Goal: Task Accomplishment & Management: Manage account settings

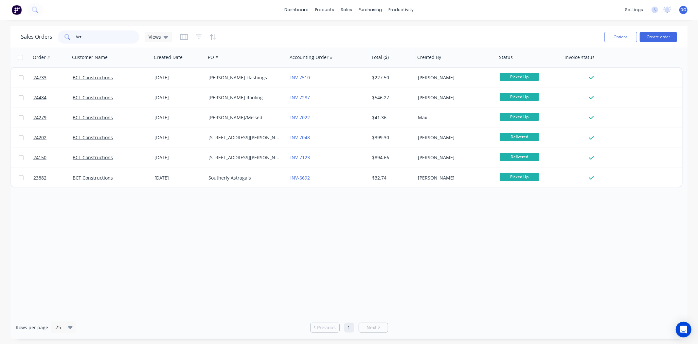
drag, startPoint x: 105, startPoint y: 40, endPoint x: 52, endPoint y: 44, distance: 52.9
click at [52, 44] on div "Sales Orders bct Views" at bounding box center [310, 37] width 578 height 16
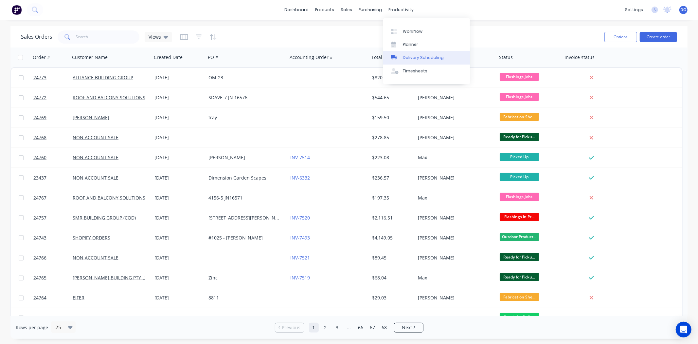
click at [403, 63] on link "Delivery Scheduling" at bounding box center [426, 57] width 87 height 13
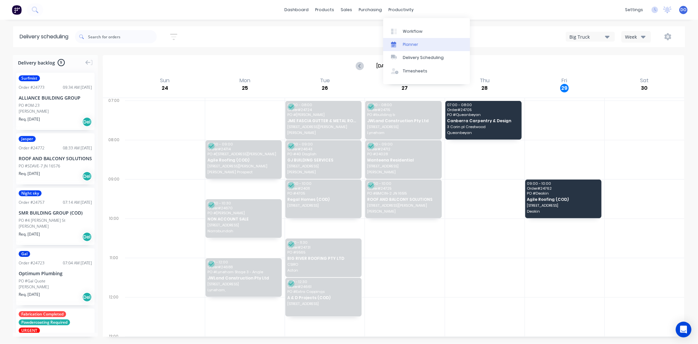
click at [401, 42] on div at bounding box center [396, 45] width 10 height 6
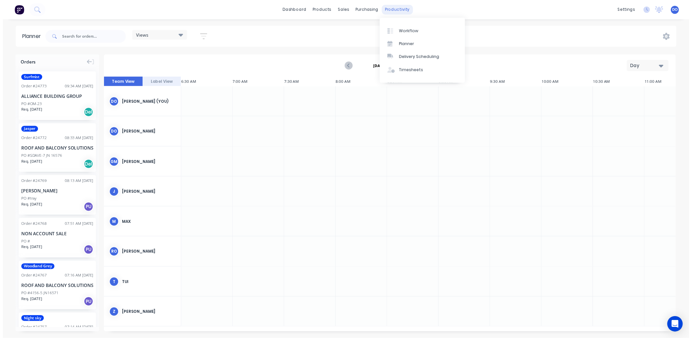
scroll to position [0, 367]
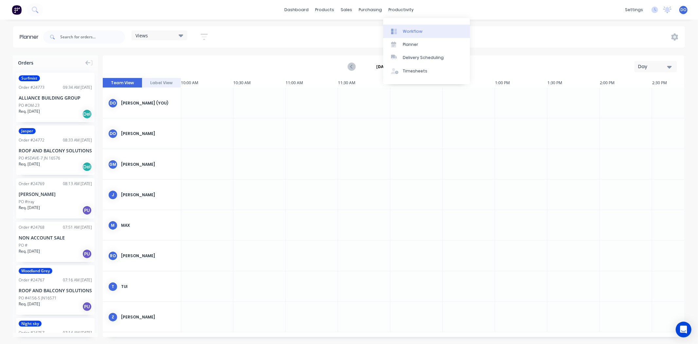
click at [422, 33] on link "Workflow" at bounding box center [426, 31] width 87 height 13
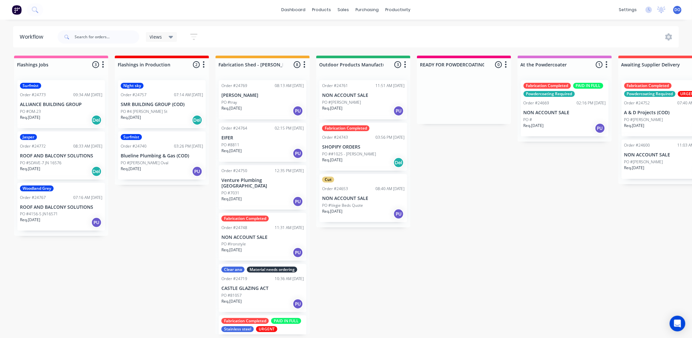
click at [253, 225] on div "Order #24748 11:31 AM 27/08/25" at bounding box center [263, 228] width 82 height 6
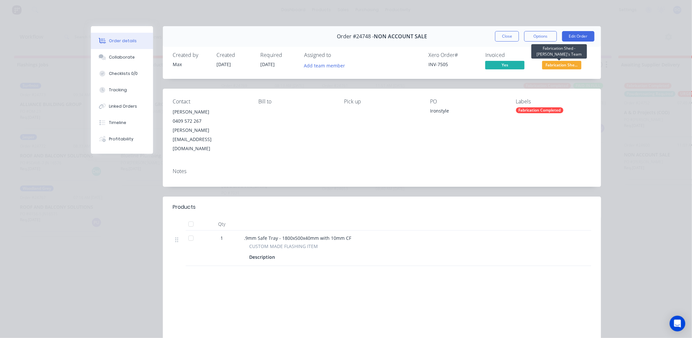
click at [561, 64] on span "Fabrication She..." at bounding box center [562, 65] width 39 height 8
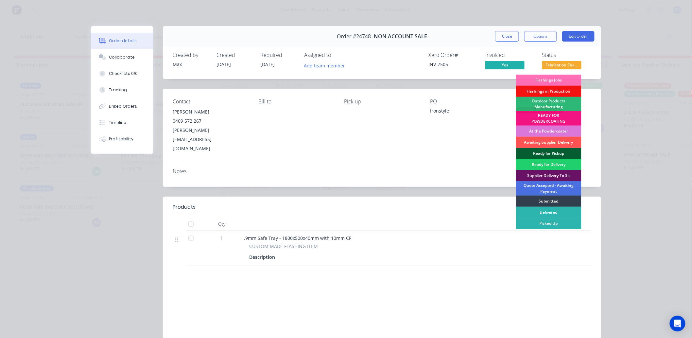
click at [550, 152] on div "Ready for Pickup" at bounding box center [548, 153] width 65 height 11
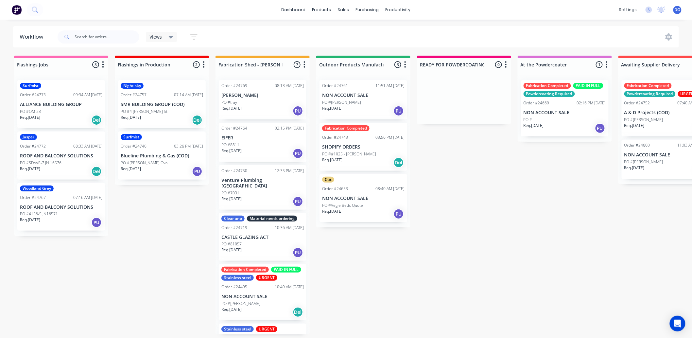
scroll to position [2, 0]
click at [326, 33] on div at bounding box center [324, 33] width 10 height 6
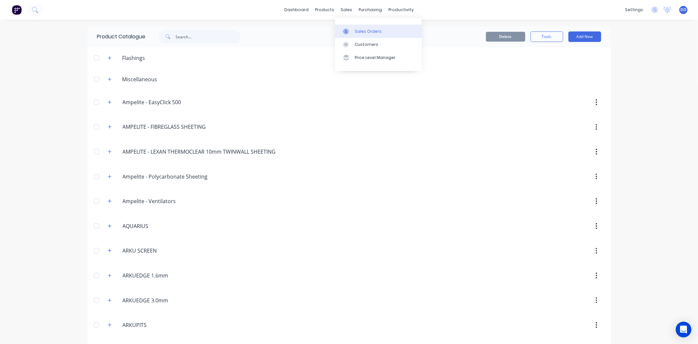
click at [350, 31] on div at bounding box center [348, 31] width 10 height 6
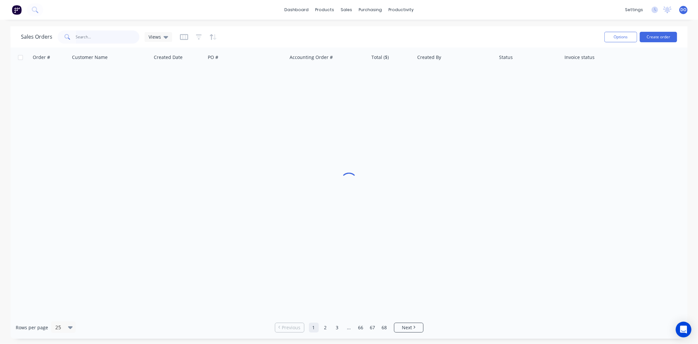
click at [97, 36] on input "text" at bounding box center [108, 36] width 64 height 13
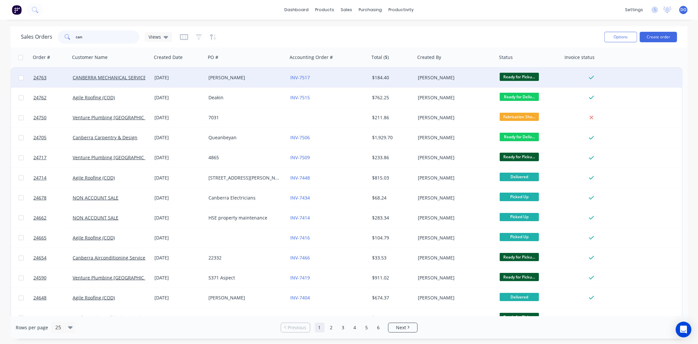
type input "can"
click at [153, 80] on div "[DATE]" at bounding box center [179, 78] width 54 height 20
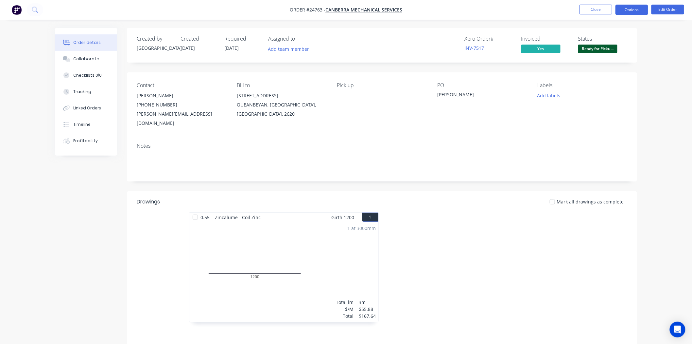
click at [629, 10] on button "Options" at bounding box center [632, 10] width 33 height 10
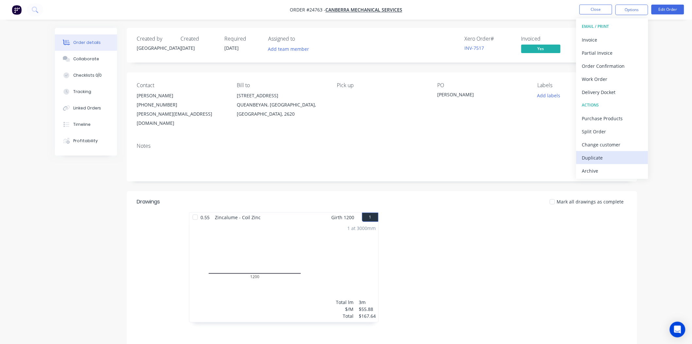
click at [617, 153] on div "Duplicate" at bounding box center [613, 157] width 60 height 9
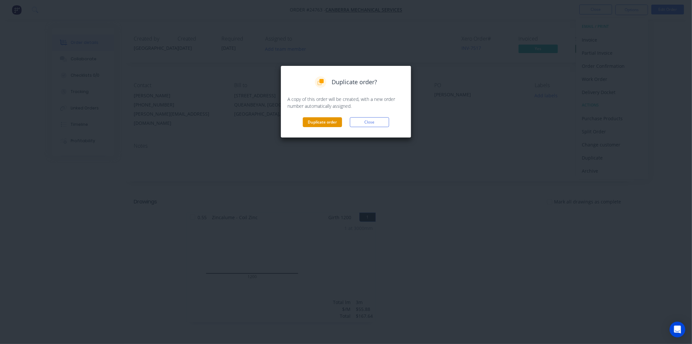
click at [338, 121] on button "Duplicate order" at bounding box center [322, 122] width 39 height 10
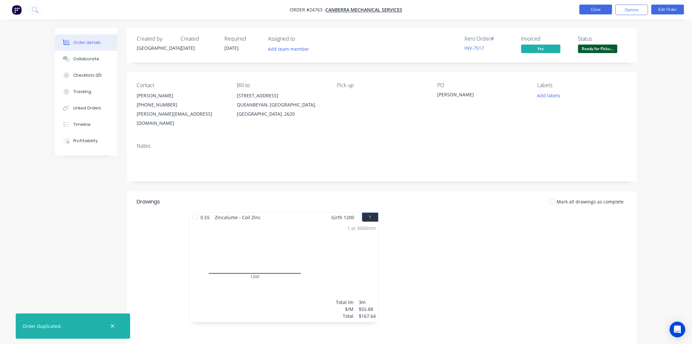
click at [601, 9] on button "Close" at bounding box center [596, 10] width 33 height 10
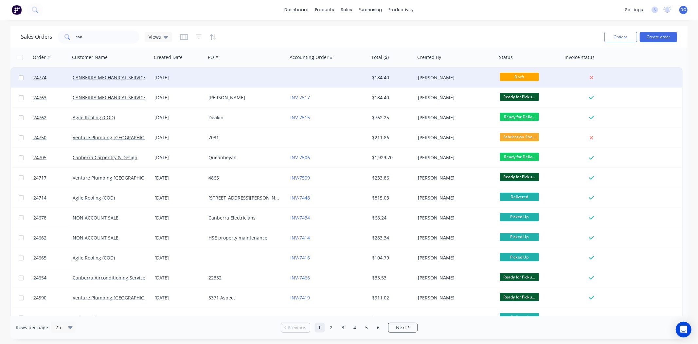
click at [390, 83] on div "$184.40" at bounding box center [392, 78] width 46 height 20
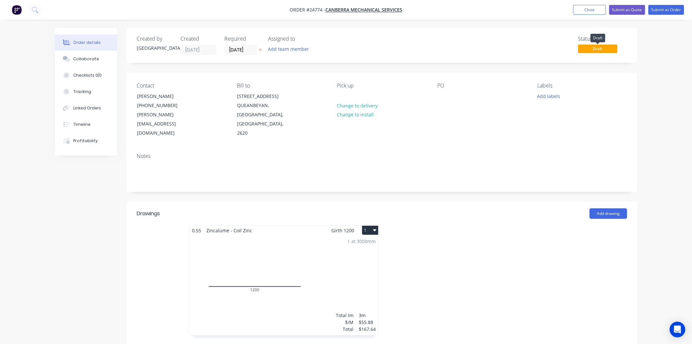
click at [607, 50] on span "Draft" at bounding box center [598, 49] width 39 height 8
click at [673, 6] on button "Submit as Order" at bounding box center [667, 10] width 36 height 10
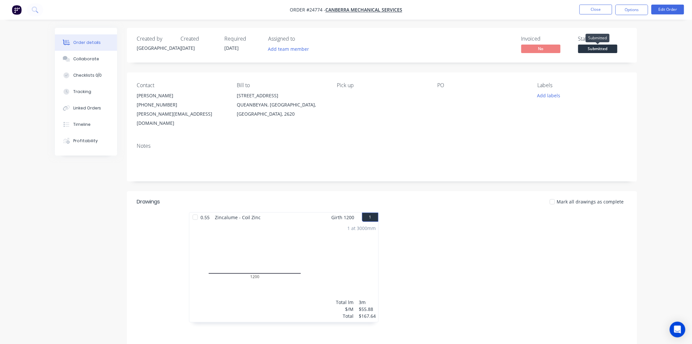
click at [596, 47] on span "Submitted" at bounding box center [598, 49] width 39 height 8
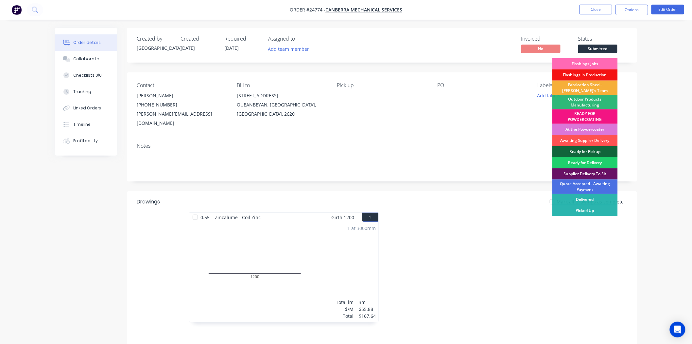
click at [592, 63] on div "Flashings Jobs" at bounding box center [585, 63] width 65 height 11
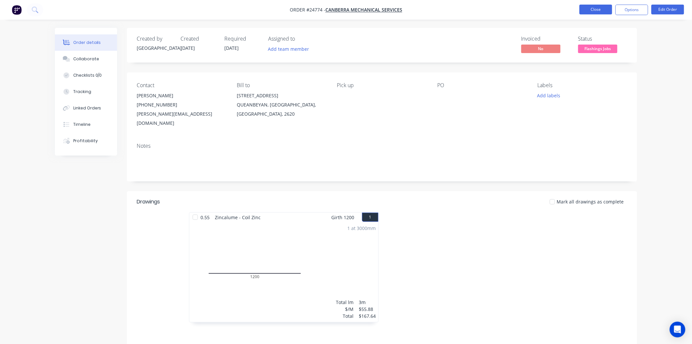
click at [596, 9] on button "Close" at bounding box center [596, 10] width 33 height 10
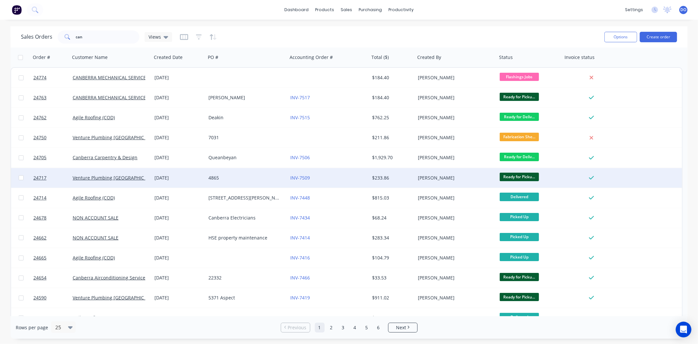
click at [510, 187] on div "Ready for Picku..." at bounding box center [529, 178] width 65 height 20
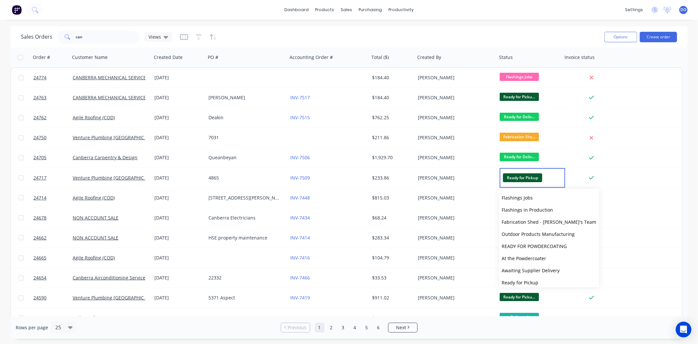
click at [405, 40] on div "Sales Orders can Views" at bounding box center [310, 37] width 578 height 16
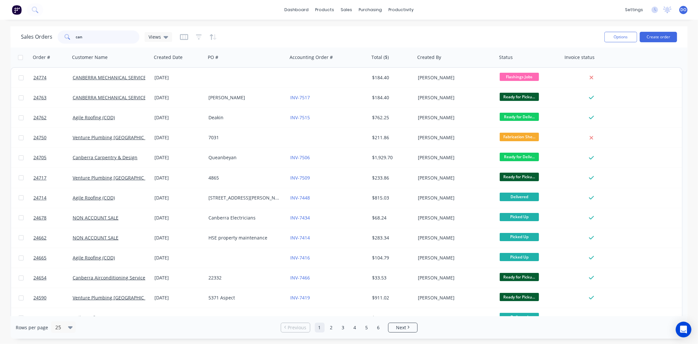
drag, startPoint x: 96, startPoint y: 37, endPoint x: 11, endPoint y: 42, distance: 84.6
click at [11, 42] on div "Sales Orders can Views Options Create order" at bounding box center [348, 36] width 677 height 21
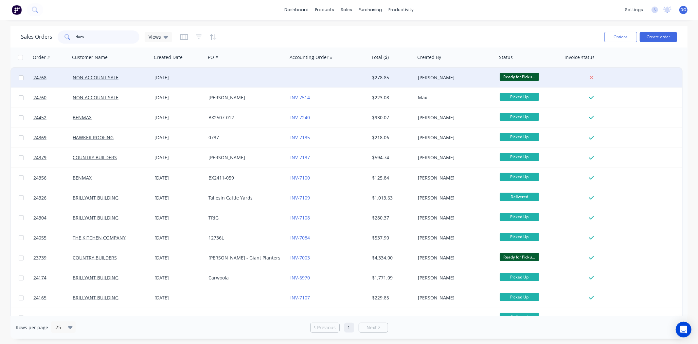
type input "dam"
click at [126, 75] on div "NON ACCOUNT SALE" at bounding box center [109, 77] width 73 height 7
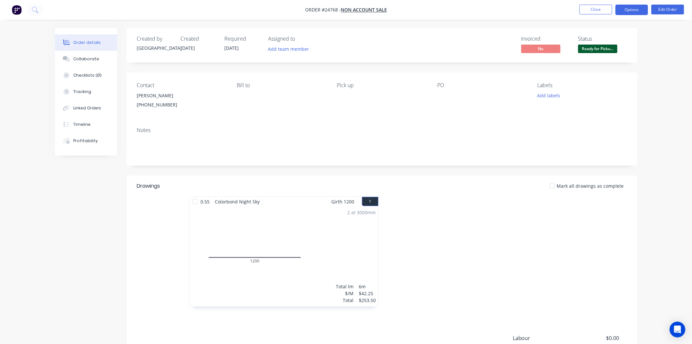
click at [628, 10] on button "Options" at bounding box center [632, 10] width 33 height 10
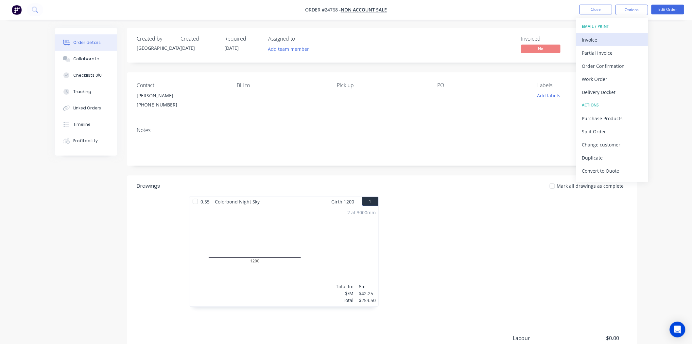
click at [607, 35] on div "Invoice" at bounding box center [613, 39] width 60 height 9
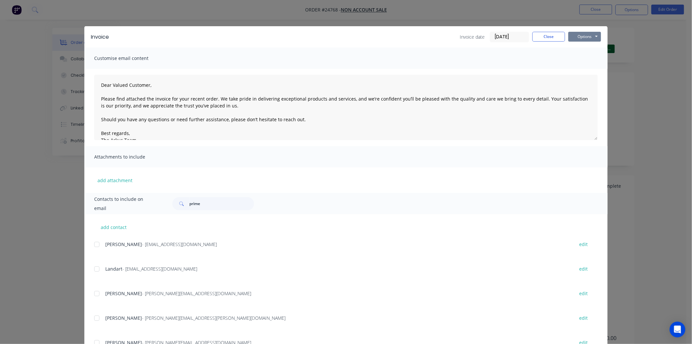
click at [588, 34] on button "Options" at bounding box center [585, 37] width 33 height 10
click at [581, 60] on button "Print" at bounding box center [590, 59] width 42 height 11
click at [548, 35] on button "Close" at bounding box center [549, 37] width 33 height 10
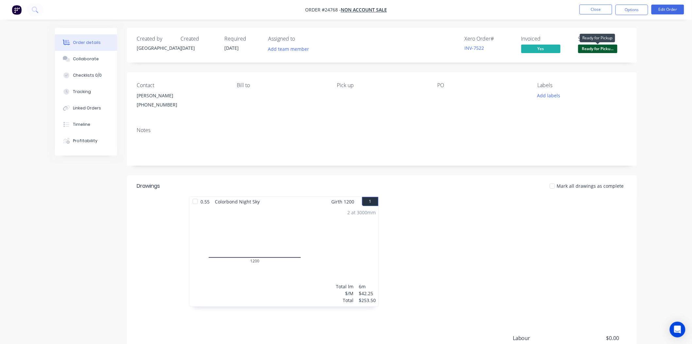
click at [588, 51] on span "Ready for Picku..." at bounding box center [598, 49] width 39 height 8
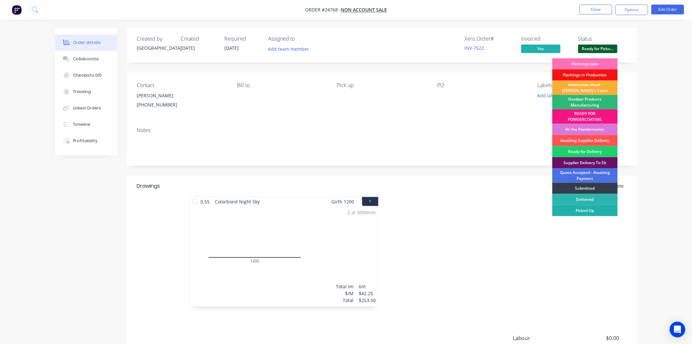
click at [594, 208] on div "Picked Up" at bounding box center [585, 210] width 65 height 11
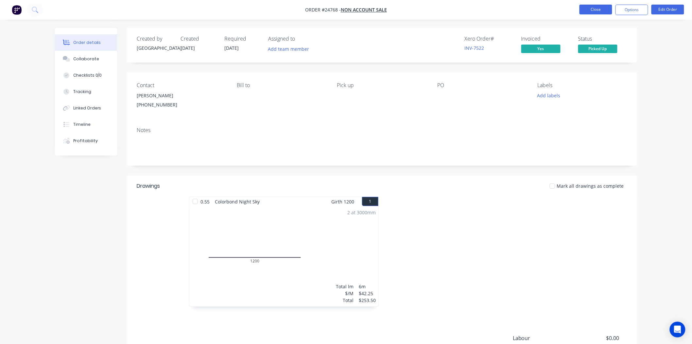
click at [592, 14] on button "Close" at bounding box center [596, 10] width 33 height 10
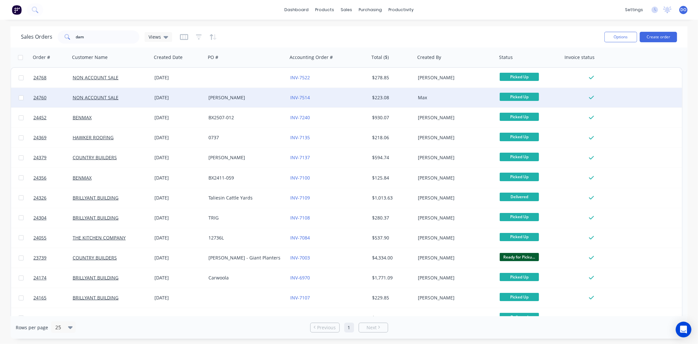
click at [234, 96] on div "Damian" at bounding box center [244, 97] width 73 height 7
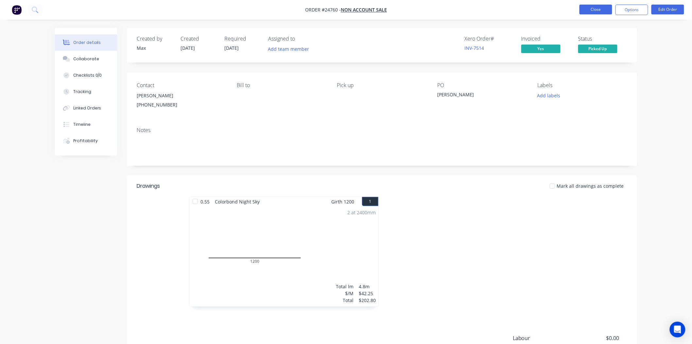
click at [587, 13] on button "Close" at bounding box center [596, 10] width 33 height 10
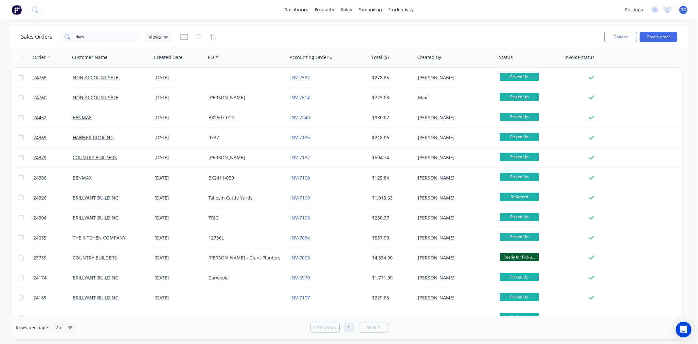
drag, startPoint x: 104, startPoint y: 43, endPoint x: 104, endPoint y: 39, distance: 4.6
click at [104, 39] on div "Sales Orders dam Views" at bounding box center [310, 37] width 578 height 16
drag, startPoint x: 104, startPoint y: 39, endPoint x: 57, endPoint y: 41, distance: 46.9
click at [58, 41] on div "dam" at bounding box center [99, 36] width 82 height 13
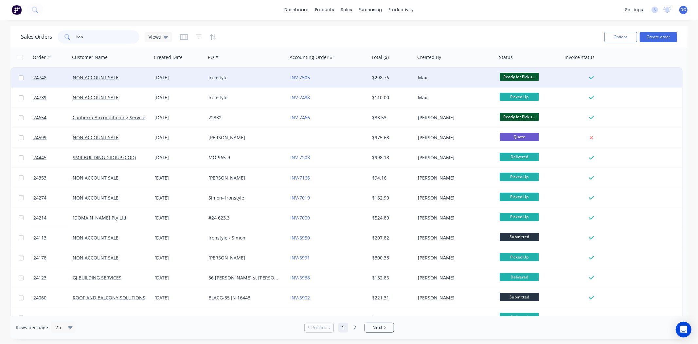
type input "iron"
click at [259, 79] on div "Ironstyle" at bounding box center [244, 77] width 73 height 7
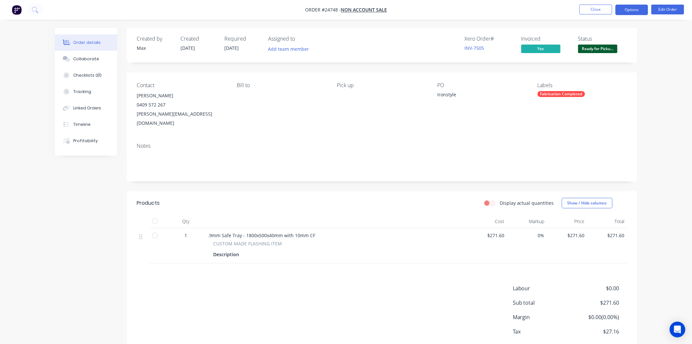
click at [634, 9] on button "Options" at bounding box center [632, 10] width 33 height 10
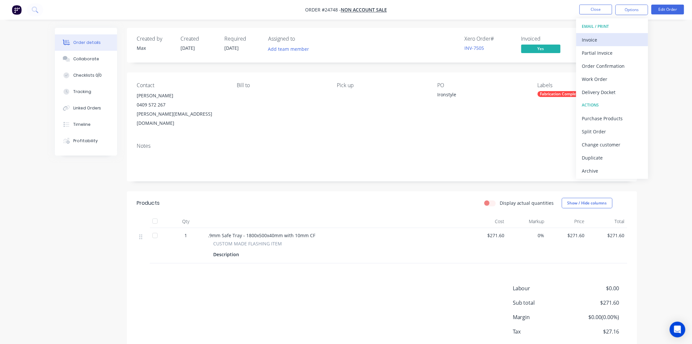
click at [609, 40] on div "Invoice" at bounding box center [613, 39] width 60 height 9
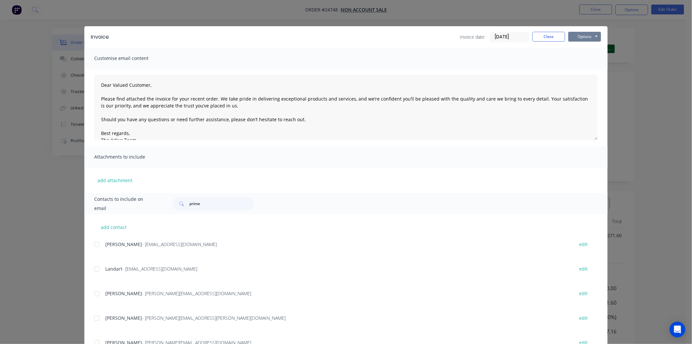
click at [580, 37] on button "Options" at bounding box center [585, 37] width 33 height 10
click at [576, 58] on button "Print" at bounding box center [590, 59] width 42 height 11
click at [548, 38] on button "Close" at bounding box center [549, 37] width 33 height 10
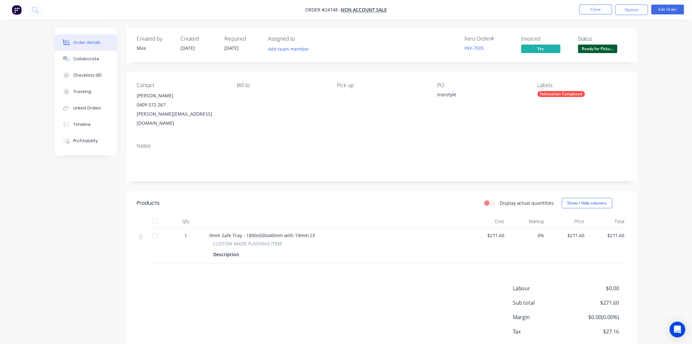
click at [594, 15] on li "Close" at bounding box center [596, 10] width 33 height 10
click at [594, 50] on span "Ready for Picku..." at bounding box center [598, 49] width 39 height 8
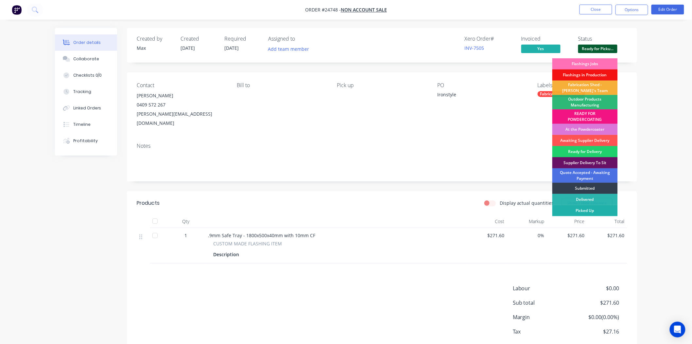
click at [586, 212] on div "Picked Up" at bounding box center [585, 210] width 65 height 11
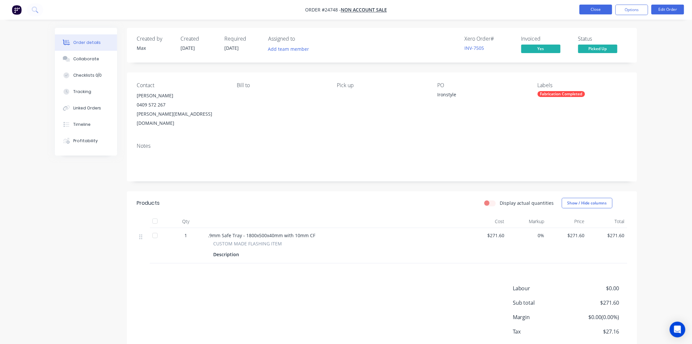
click at [601, 13] on button "Close" at bounding box center [596, 10] width 33 height 10
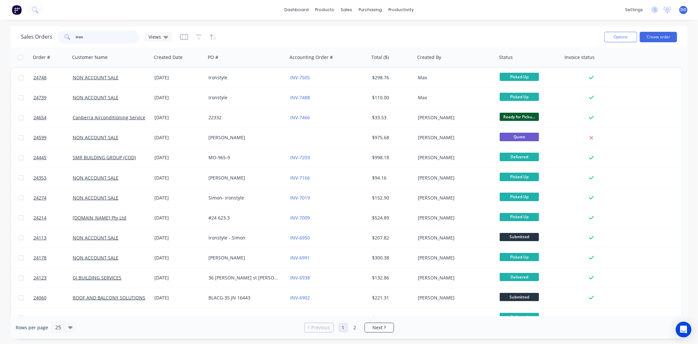
drag, startPoint x: 99, startPoint y: 39, endPoint x: 0, endPoint y: 14, distance: 101.8
click at [0, 14] on div "dashboard products sales purchasing productivity dashboard products Product Cat…" at bounding box center [349, 172] width 698 height 344
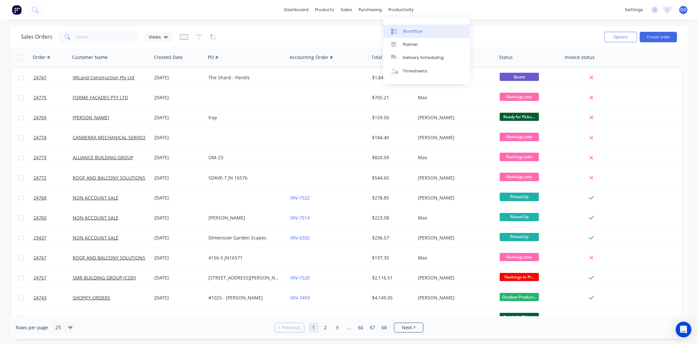
click at [399, 25] on link "Workflow" at bounding box center [426, 31] width 87 height 13
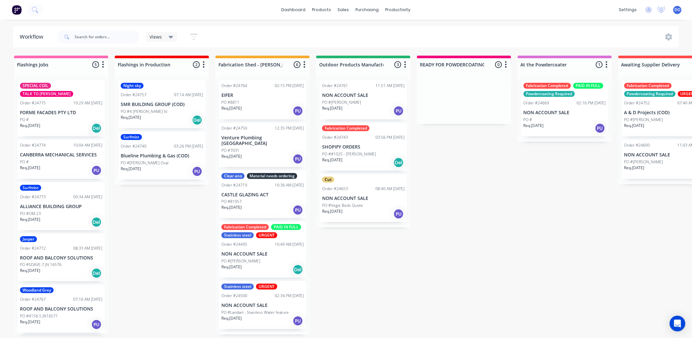
click at [63, 117] on div "PO #" at bounding box center [61, 120] width 82 height 6
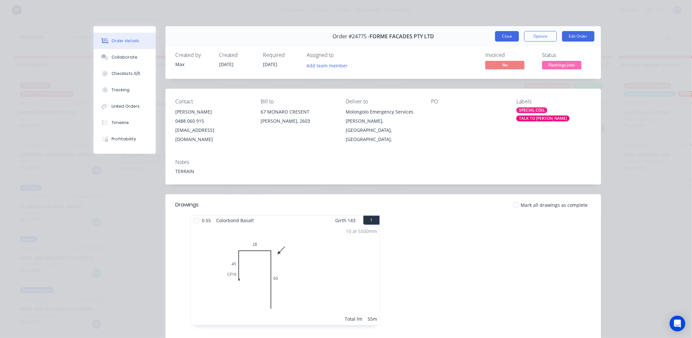
click at [502, 36] on button "Close" at bounding box center [507, 36] width 24 height 10
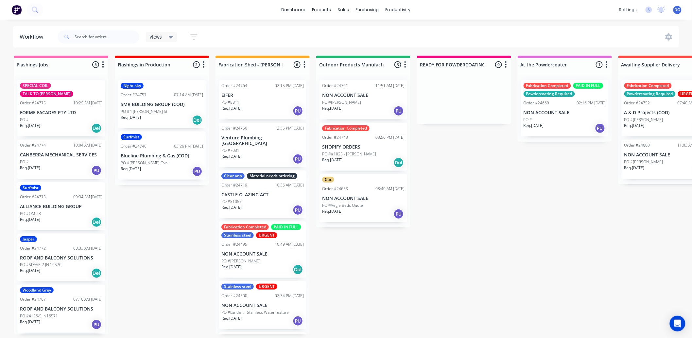
click at [76, 123] on div "Req. 29/08/25 Del" at bounding box center [61, 128] width 82 height 11
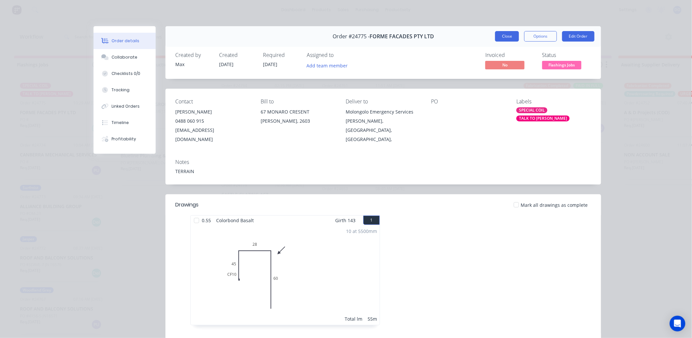
click at [507, 34] on button "Close" at bounding box center [507, 36] width 24 height 10
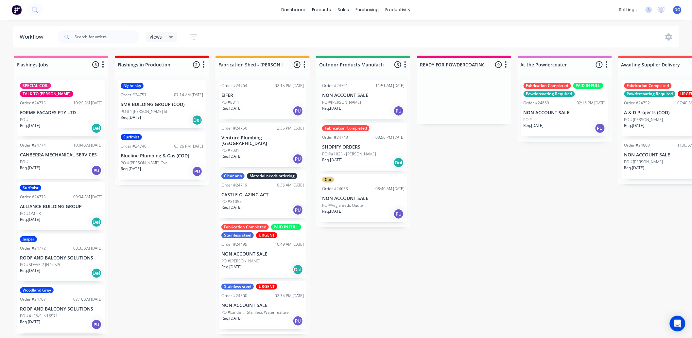
click at [64, 204] on p "ALLIANCE BUILDING GROUP" at bounding box center [61, 207] width 82 height 6
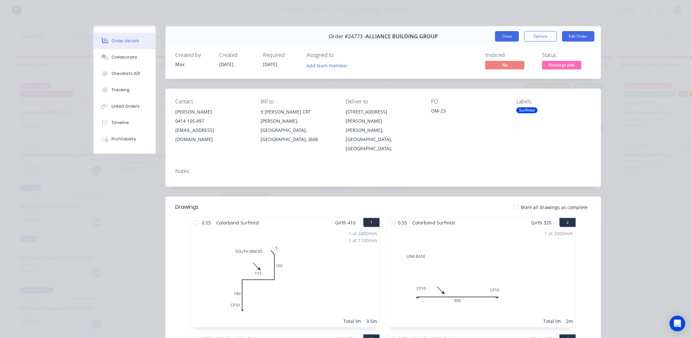
click at [502, 37] on button "Close" at bounding box center [507, 36] width 24 height 10
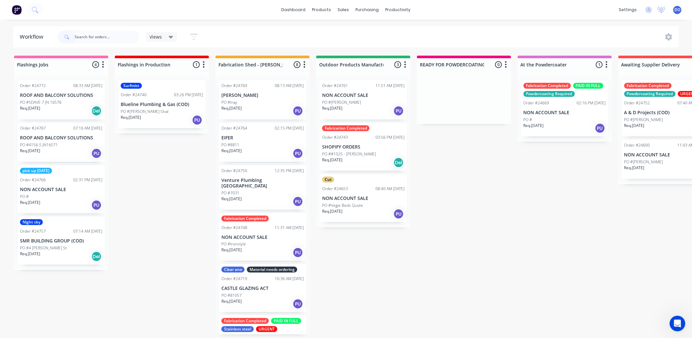
click at [254, 235] on p "NON ACCOUNT SALE" at bounding box center [263, 238] width 82 height 6
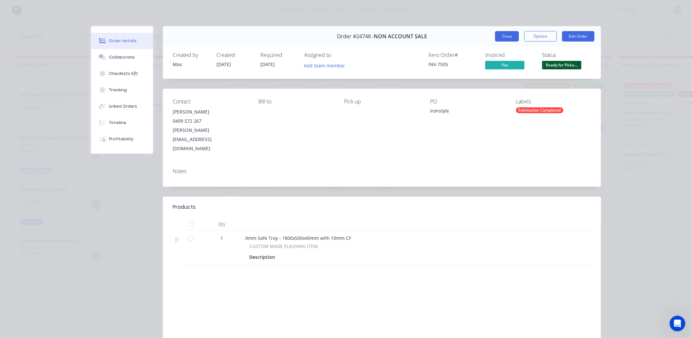
click at [501, 36] on button "Close" at bounding box center [507, 36] width 24 height 10
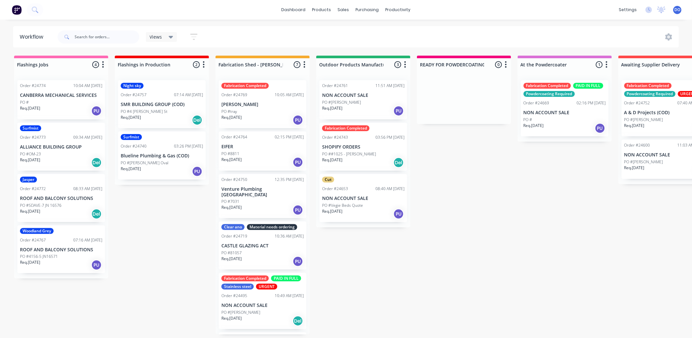
click at [275, 96] on div "10:05 AM [DATE]" at bounding box center [289, 95] width 29 height 6
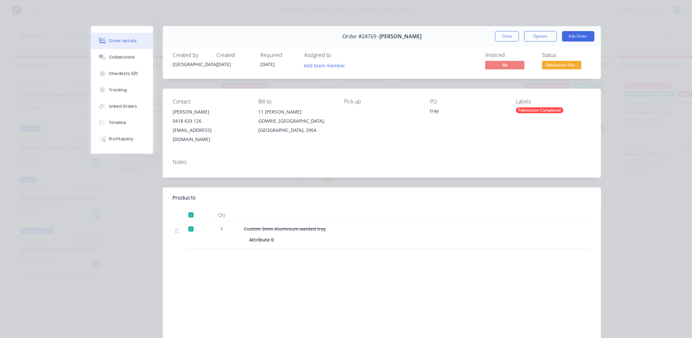
click at [552, 63] on span "Fabrication She..." at bounding box center [562, 65] width 39 height 8
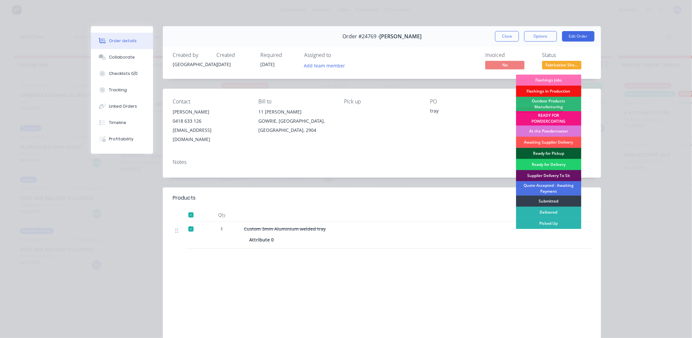
click at [552, 151] on div "Ready for Pickup" at bounding box center [548, 153] width 65 height 11
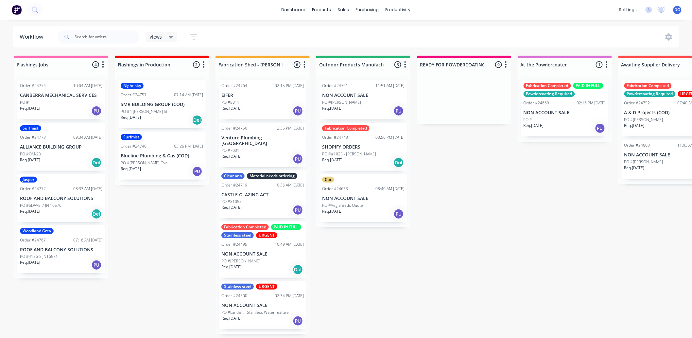
click at [358, 138] on div "Order #24743 03:56 PM 28/08/25" at bounding box center [363, 138] width 82 height 6
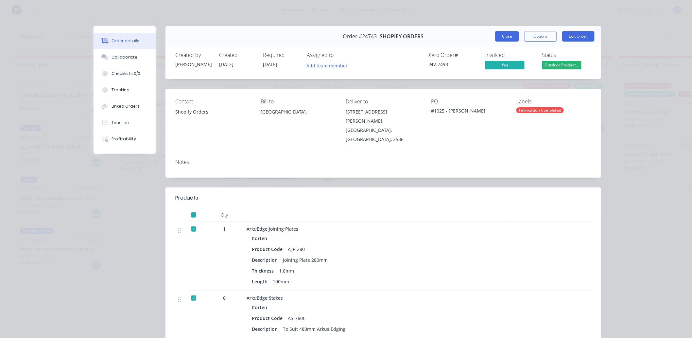
click at [506, 34] on button "Close" at bounding box center [507, 36] width 24 height 10
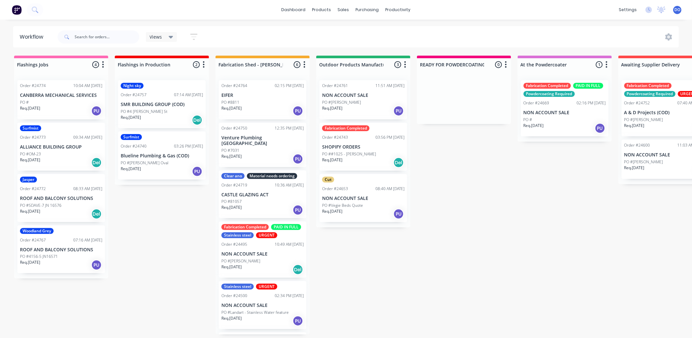
click at [368, 155] on p "PO ##1025 - David Calvert" at bounding box center [349, 154] width 54 height 6
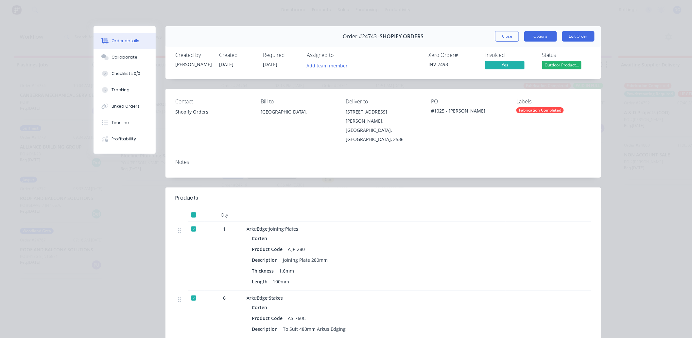
click at [545, 32] on button "Options" at bounding box center [541, 36] width 33 height 10
click at [534, 64] on div "Work Order" at bounding box center [522, 66] width 57 height 9
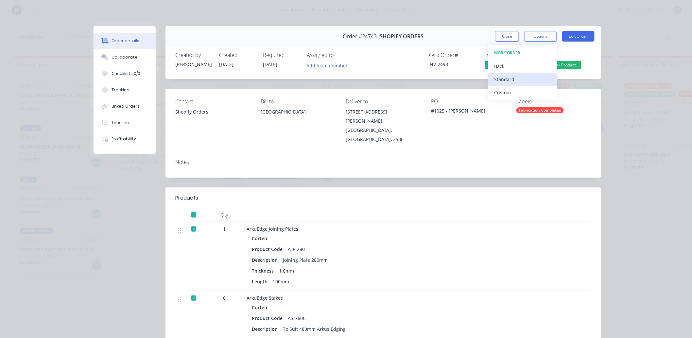
click at [525, 77] on div "Standard" at bounding box center [522, 79] width 57 height 9
click at [511, 33] on button "Close" at bounding box center [507, 36] width 24 height 10
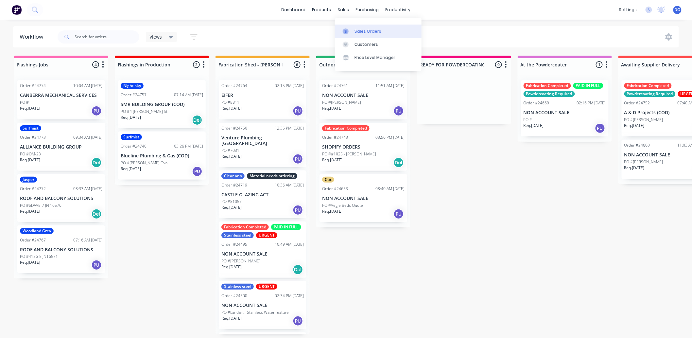
click at [346, 25] on link "Sales Orders" at bounding box center [378, 31] width 87 height 13
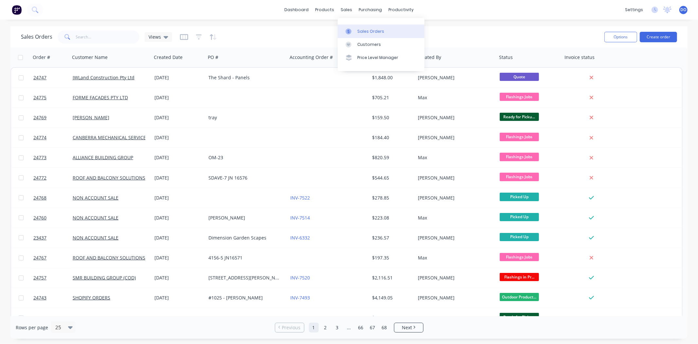
click at [352, 35] on link "Sales Orders" at bounding box center [381, 31] width 87 height 13
click at [116, 33] on input "text" at bounding box center [108, 36] width 64 height 13
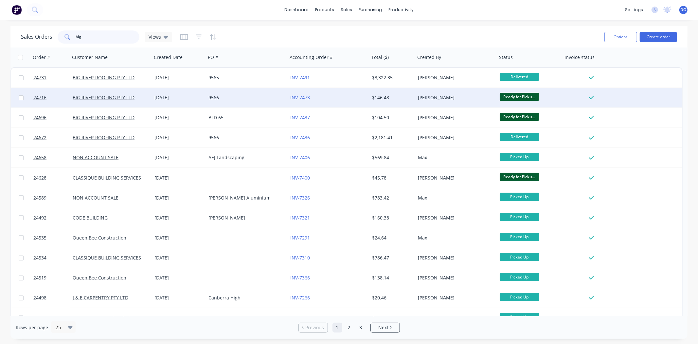
type input "big"
click at [265, 99] on div "9566" at bounding box center [244, 97] width 73 height 7
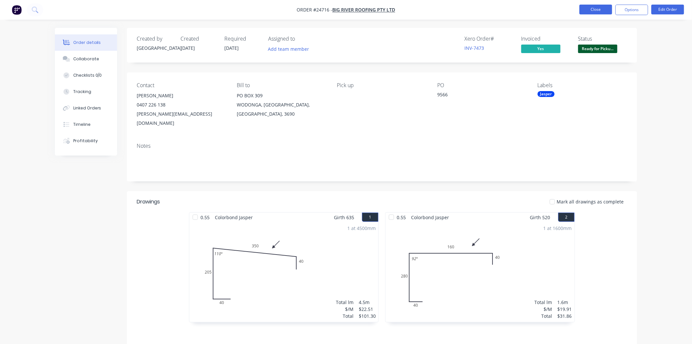
click at [591, 11] on button "Close" at bounding box center [596, 10] width 33 height 10
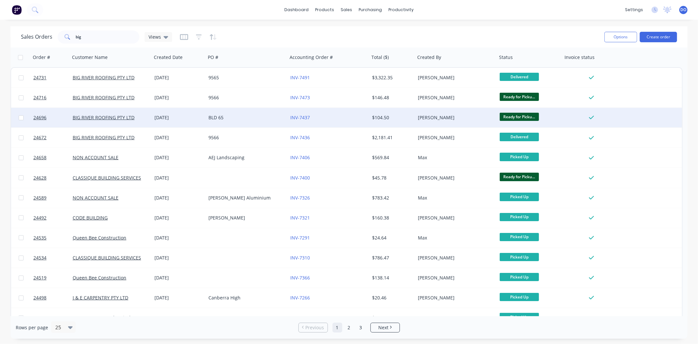
click at [229, 120] on div "BLD 65" at bounding box center [244, 117] width 73 height 7
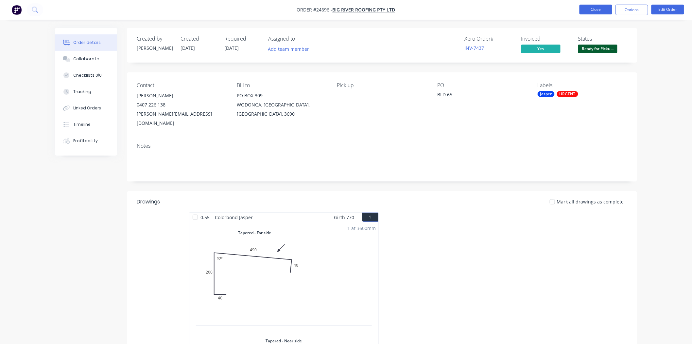
click at [597, 7] on button "Close" at bounding box center [596, 10] width 33 height 10
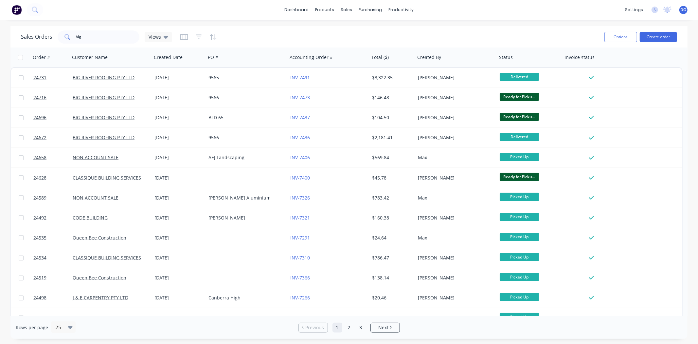
click at [339, 42] on div "Sales Orders big Views" at bounding box center [310, 37] width 578 height 16
click at [468, 36] on div "Sales Orders big Views" at bounding box center [310, 37] width 578 height 16
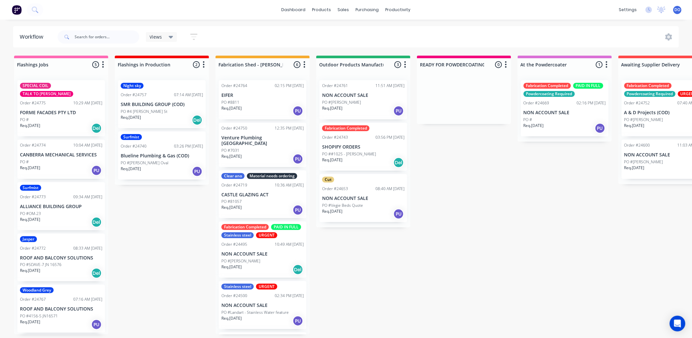
click at [444, 206] on div "Flashings Jobs 5 Status colour #FF69B4 hex #FF69B4 Save Cancel Notifications Em…" at bounding box center [683, 195] width 1376 height 279
click at [352, 27] on link "Sales Orders" at bounding box center [378, 31] width 87 height 13
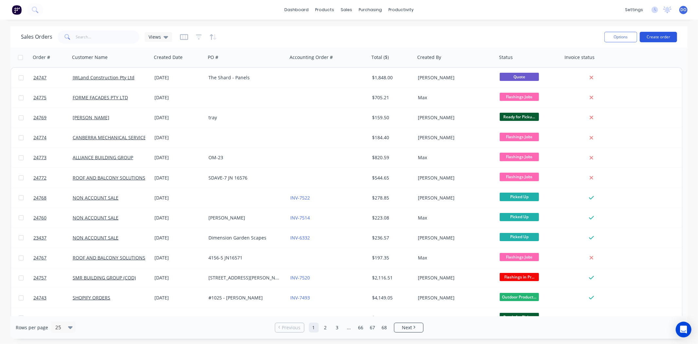
click at [656, 33] on button "Create order" at bounding box center [658, 37] width 37 height 10
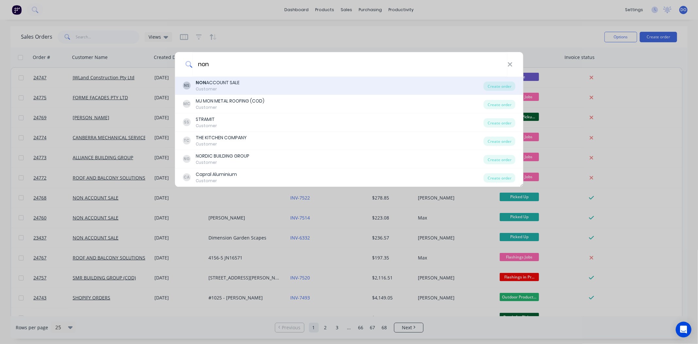
type input "non"
click at [316, 83] on div "NS NON ACCOUNT SALE Customer" at bounding box center [333, 85] width 301 height 13
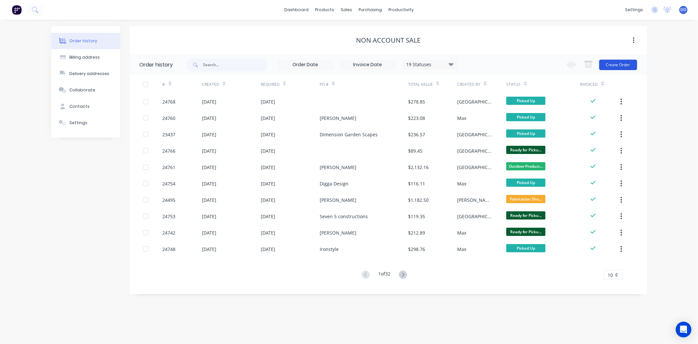
click at [619, 68] on button "Create Order" at bounding box center [618, 65] width 38 height 10
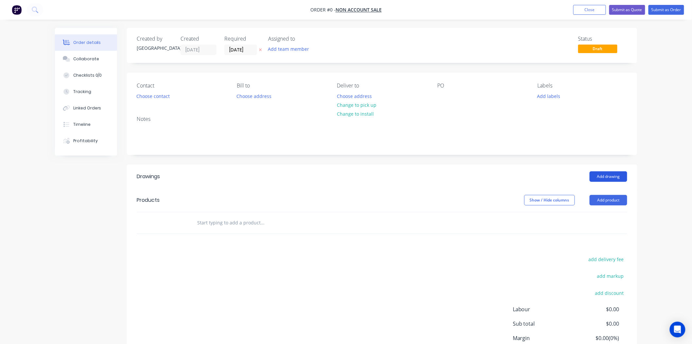
click at [623, 174] on button "Add drawing" at bounding box center [609, 176] width 38 height 10
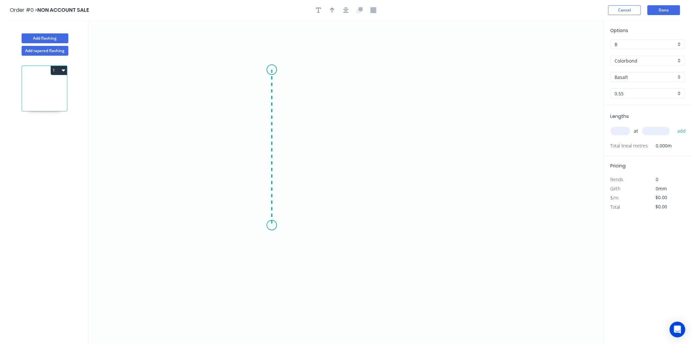
drag, startPoint x: 272, startPoint y: 70, endPoint x: 267, endPoint y: 225, distance: 155.5
click at [267, 225] on icon "0" at bounding box center [346, 181] width 516 height 323
click at [478, 228] on icon "0 ?" at bounding box center [346, 181] width 516 height 323
click at [265, 147] on rect at bounding box center [262, 144] width 13 height 9
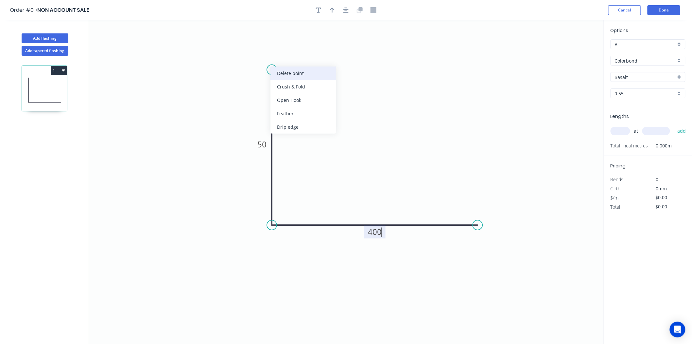
click at [312, 69] on div "Delete point" at bounding box center [304, 72] width 66 height 13
type input "$0.00"
click at [642, 134] on div "at add" at bounding box center [649, 130] width 76 height 11
click at [646, 132] on input "text" at bounding box center [657, 131] width 28 height 9
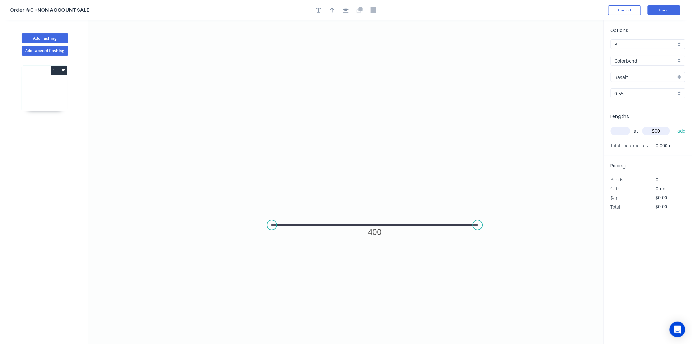
type input "500"
click at [622, 131] on input "text" at bounding box center [621, 131] width 20 height 9
type input "3"
click at [674, 125] on button "add" at bounding box center [681, 130] width 15 height 11
click at [561, 230] on icon "0 400" at bounding box center [346, 181] width 516 height 323
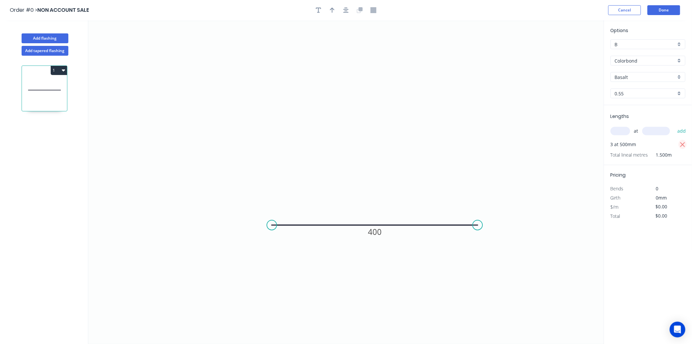
click at [683, 145] on icon "button" at bounding box center [683, 144] width 5 height 5
click at [619, 132] on input "text" at bounding box center [621, 131] width 20 height 9
type input "3"
type input "500"
click at [674, 125] on button "add" at bounding box center [681, 130] width 15 height 11
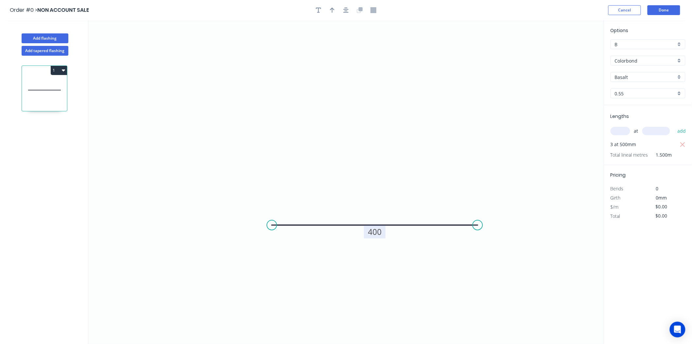
click at [377, 237] on tspan "400" at bounding box center [375, 231] width 14 height 11
click at [374, 162] on icon "0 400" at bounding box center [346, 181] width 516 height 323
type input "$25.96"
type input "$93.46"
click at [673, 14] on button "Done" at bounding box center [664, 10] width 33 height 10
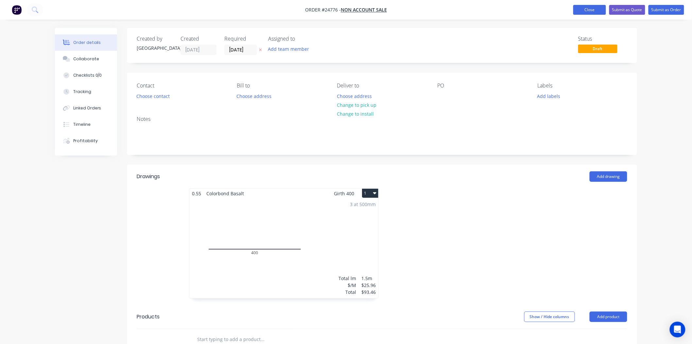
click at [579, 12] on button "Close" at bounding box center [590, 10] width 33 height 10
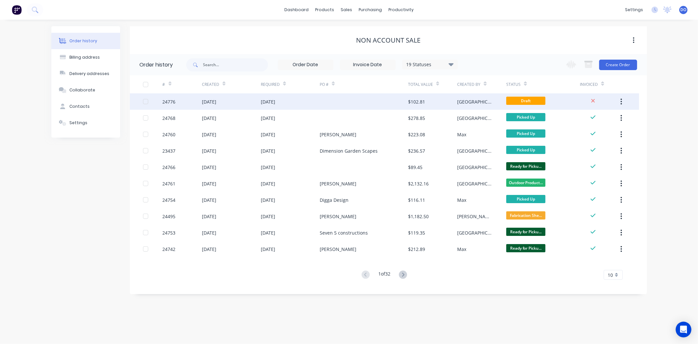
click at [622, 99] on icon "button" at bounding box center [621, 102] width 1 height 6
click at [587, 120] on div "Archive" at bounding box center [598, 118] width 50 height 9
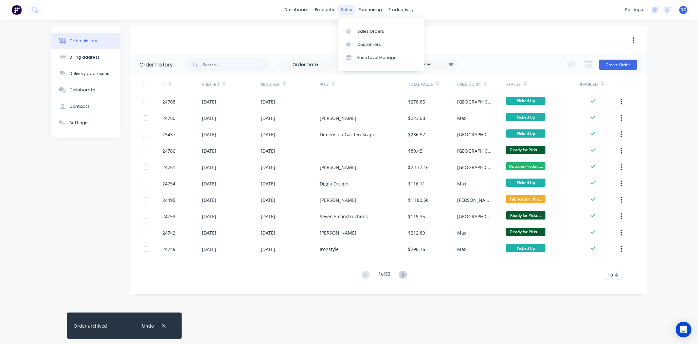
click at [351, 14] on div "sales" at bounding box center [346, 10] width 18 height 10
click at [420, 57] on div "Delivery Scheduling" at bounding box center [423, 58] width 41 height 6
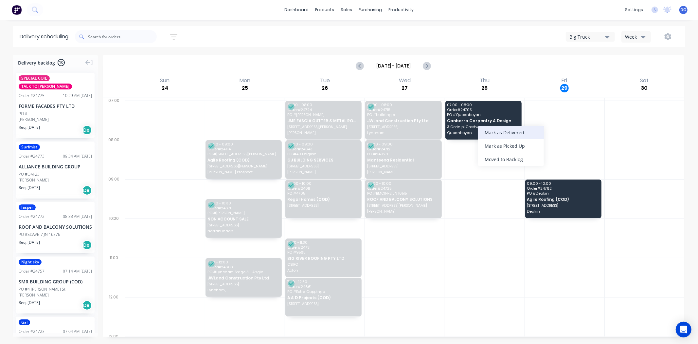
click at [504, 134] on div "Mark as Delivered" at bounding box center [511, 132] width 66 height 13
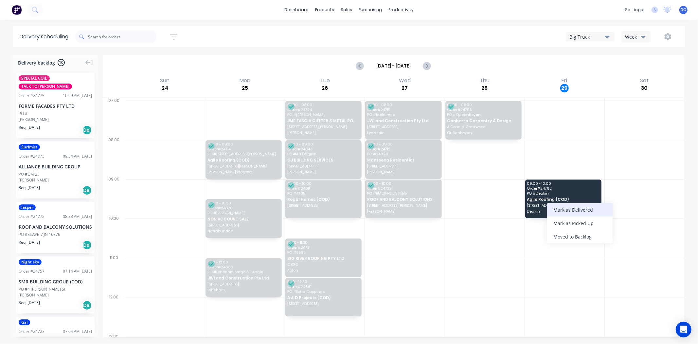
click at [566, 211] on div "Mark as Delivered" at bounding box center [580, 209] width 66 height 13
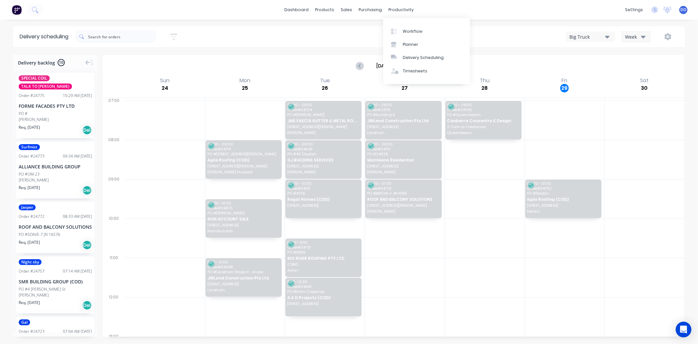
click at [406, 4] on div "dashboard products sales purchasing productivity dashboard products Product Cat…" at bounding box center [349, 10] width 698 height 20
click at [418, 34] on link "Workflow" at bounding box center [426, 31] width 87 height 13
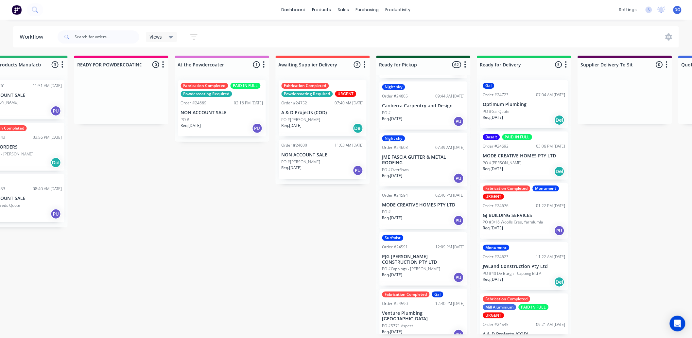
scroll to position [1782, 0]
click at [95, 44] on div at bounding box center [99, 37] width 82 height 20
click at [99, 36] on input "text" at bounding box center [107, 36] width 65 height 13
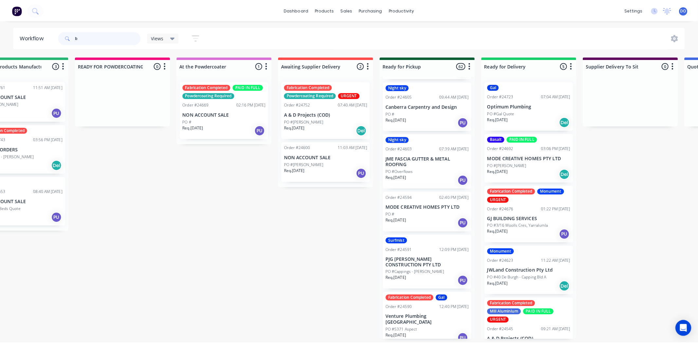
scroll to position [0, 0]
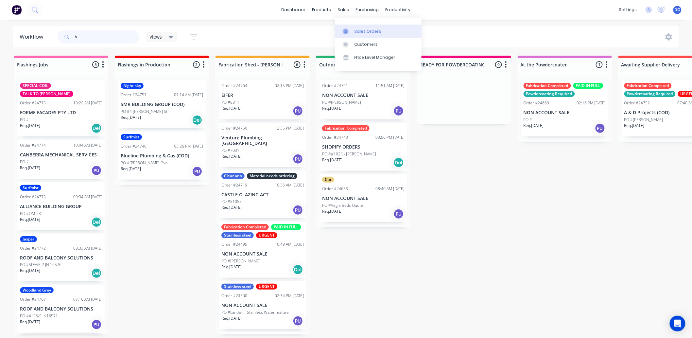
type input "b"
click at [350, 25] on link "Sales Orders" at bounding box center [378, 31] width 87 height 13
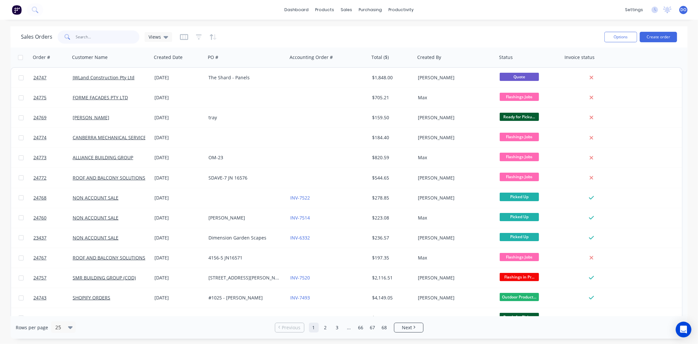
click at [104, 35] on input "text" at bounding box center [108, 36] width 64 height 13
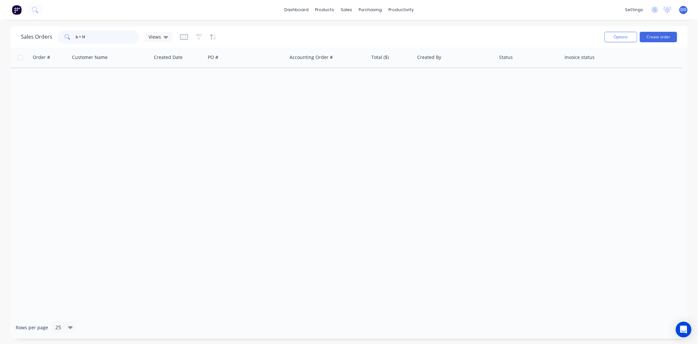
click at [81, 34] on input "b + H" at bounding box center [108, 36] width 64 height 13
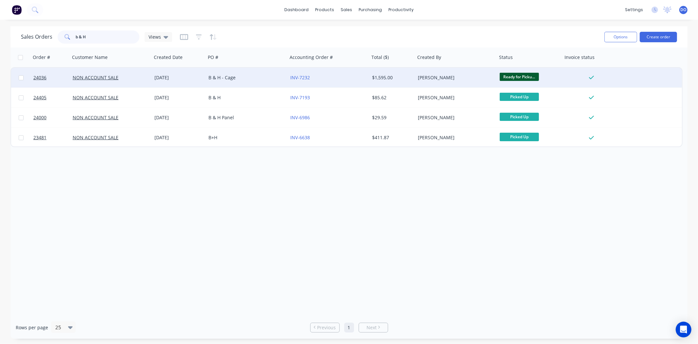
type input "b & H"
click at [520, 74] on span "Ready for Picku..." at bounding box center [519, 77] width 39 height 8
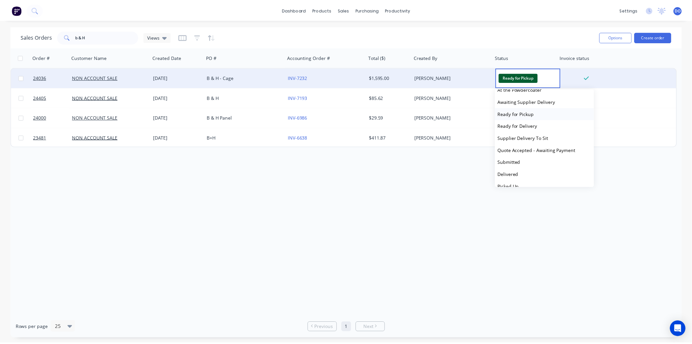
scroll to position [76, 0]
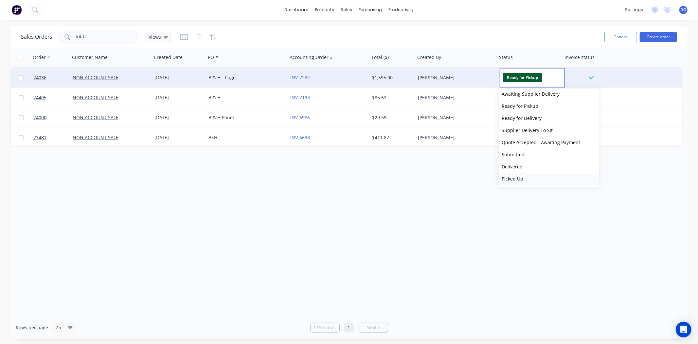
click at [514, 177] on span "Picked Up" at bounding box center [513, 178] width 22 height 6
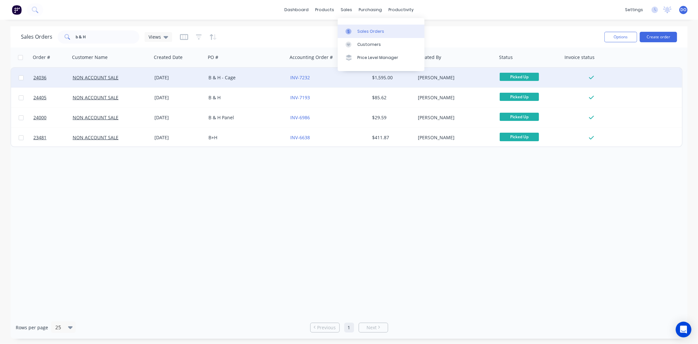
click at [352, 31] on div at bounding box center [351, 31] width 10 height 6
click at [642, 37] on button "Create order" at bounding box center [658, 37] width 37 height 10
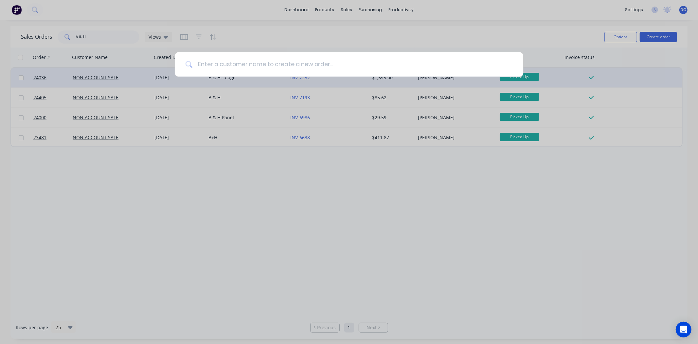
click at [249, 71] on input at bounding box center [352, 64] width 320 height 25
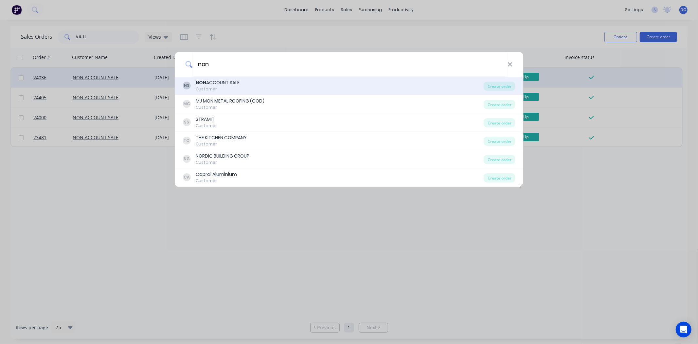
type input "non"
click at [280, 87] on div "NS NON ACCOUNT SALE Customer" at bounding box center [333, 85] width 301 height 13
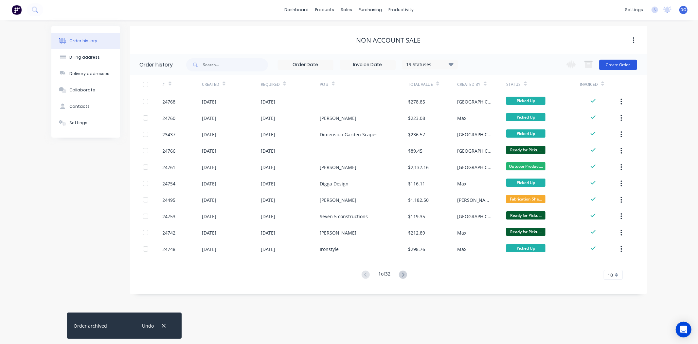
click at [619, 63] on button "Create Order" at bounding box center [618, 65] width 38 height 10
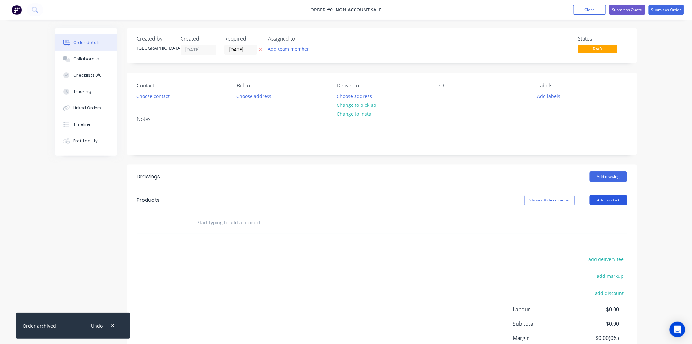
click at [610, 205] on button "Add product" at bounding box center [609, 200] width 38 height 10
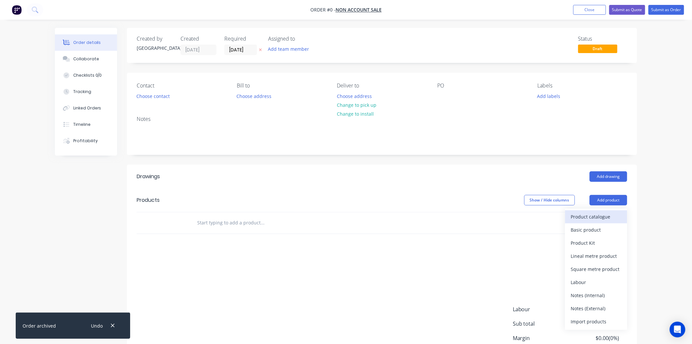
click at [607, 213] on div "Product catalogue" at bounding box center [596, 216] width 50 height 9
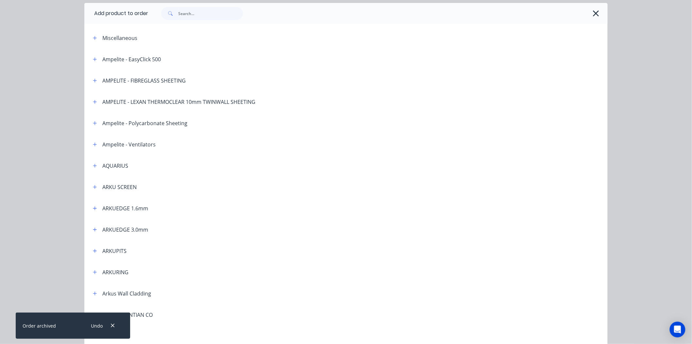
scroll to position [73, 0]
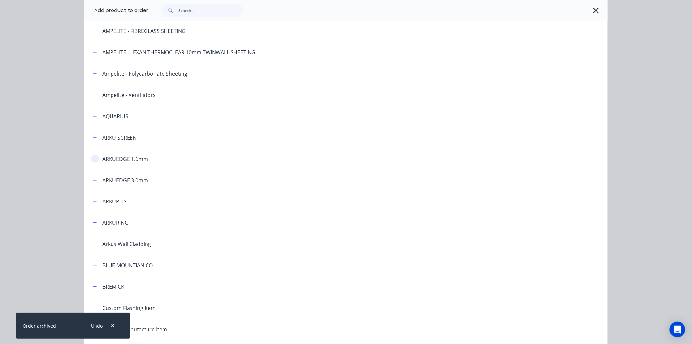
click at [95, 156] on button "button" at bounding box center [95, 158] width 8 height 8
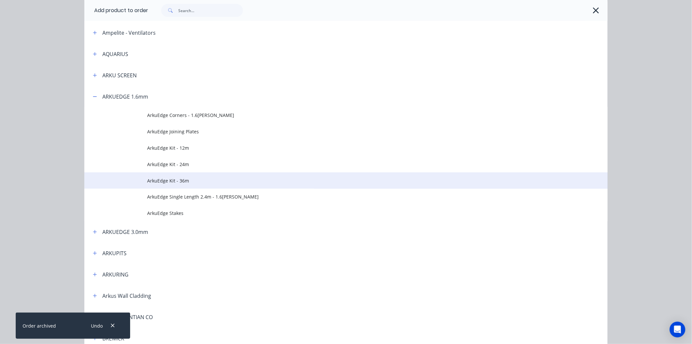
scroll to position [145, 0]
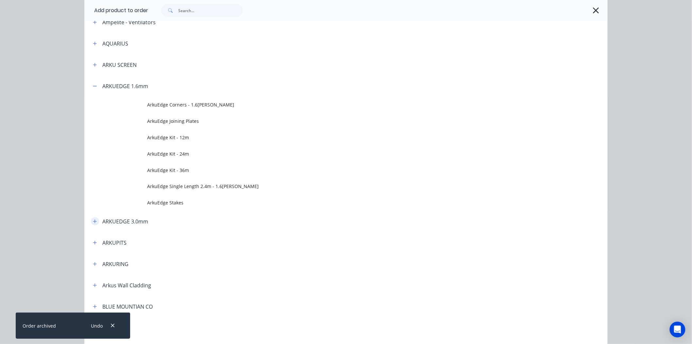
click at [95, 221] on button "button" at bounding box center [95, 221] width 8 height 8
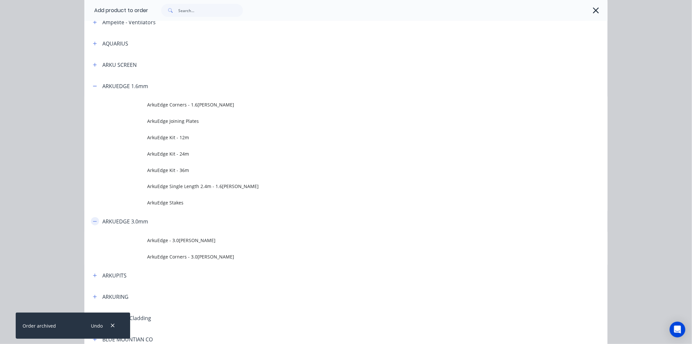
click at [95, 224] on button "button" at bounding box center [95, 221] width 8 height 8
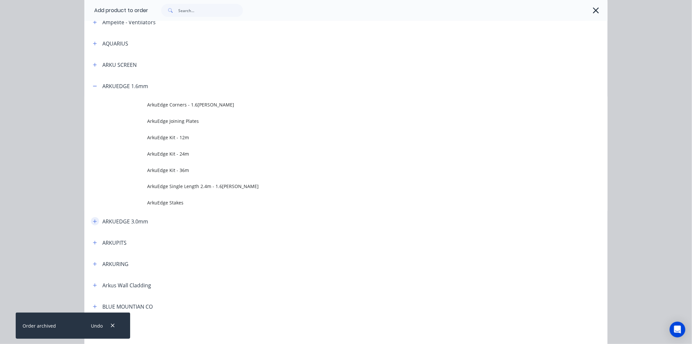
click at [93, 221] on icon "button" at bounding box center [95, 221] width 4 height 4
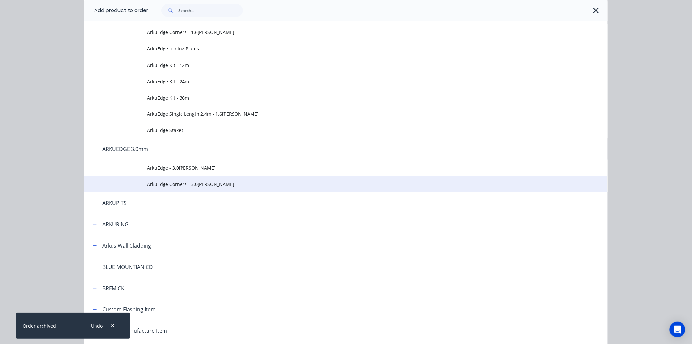
scroll to position [218, 0]
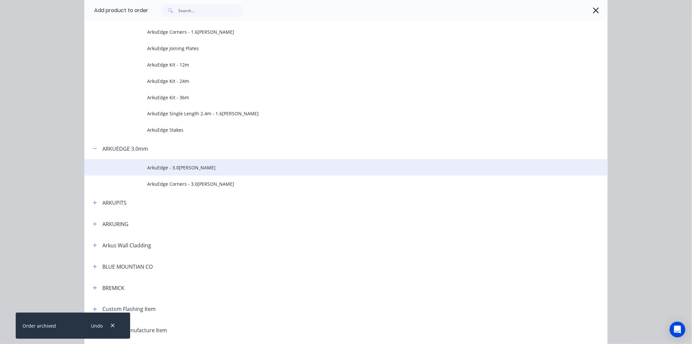
click at [260, 161] on td "ArkuEdge - 3.0mm Corten" at bounding box center [377, 167] width 461 height 16
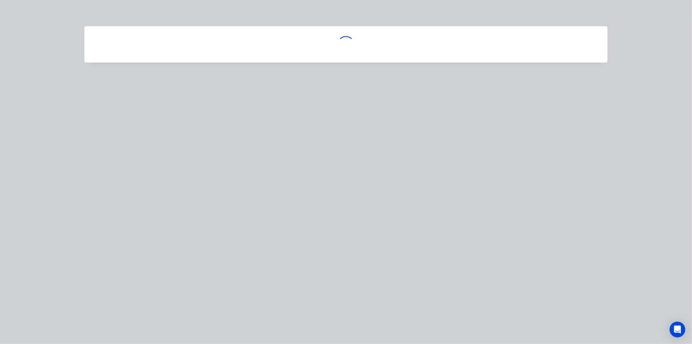
scroll to position [0, 0]
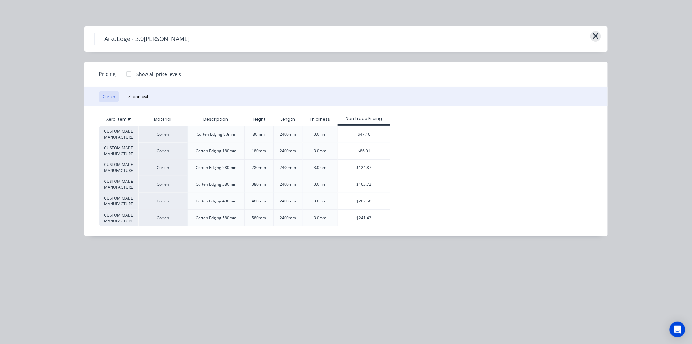
click at [591, 36] on button "button" at bounding box center [596, 36] width 11 height 10
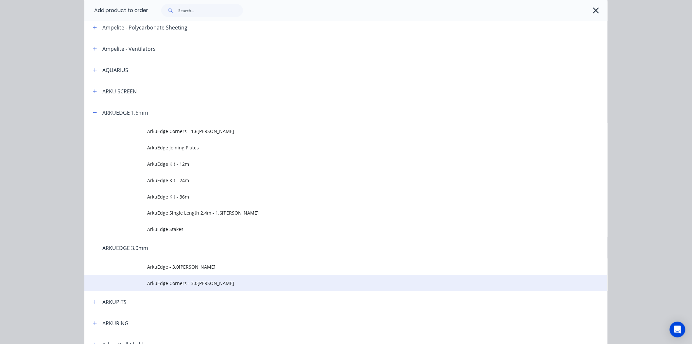
scroll to position [138, 0]
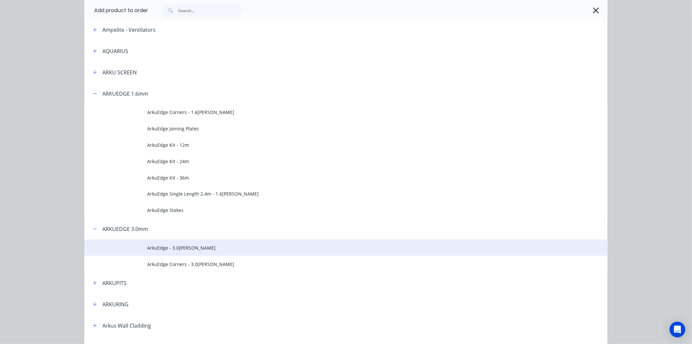
click at [196, 248] on span "ArkuEdge - 3.0mm Corten" at bounding box center [331, 247] width 368 height 7
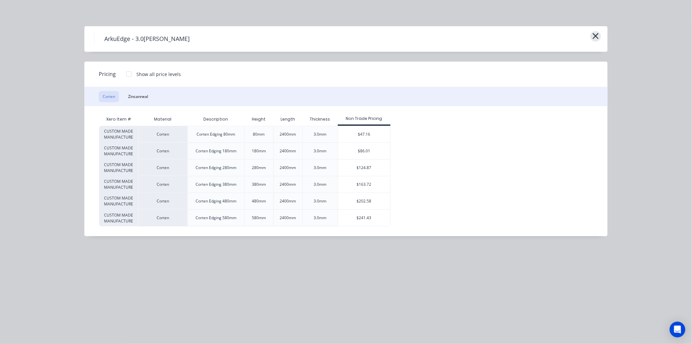
click at [598, 35] on icon "button" at bounding box center [596, 35] width 7 height 9
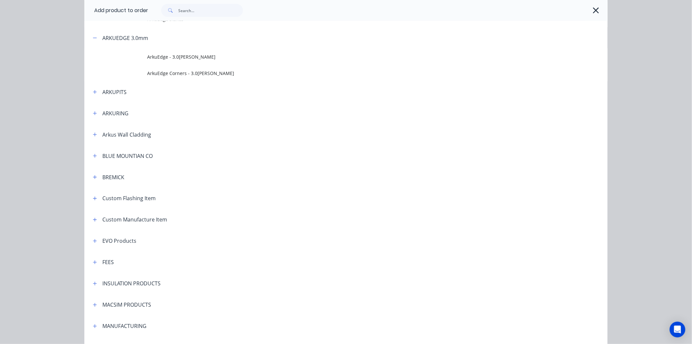
scroll to position [283, 0]
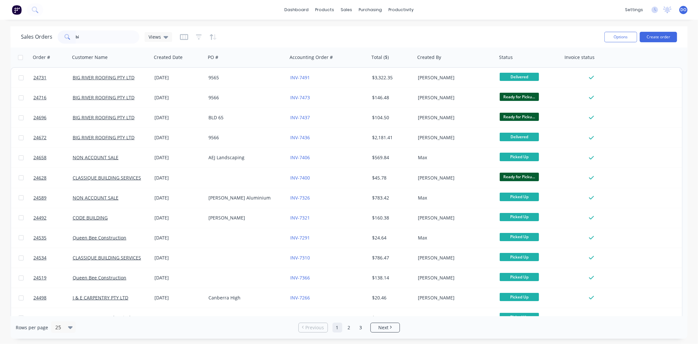
type input "b"
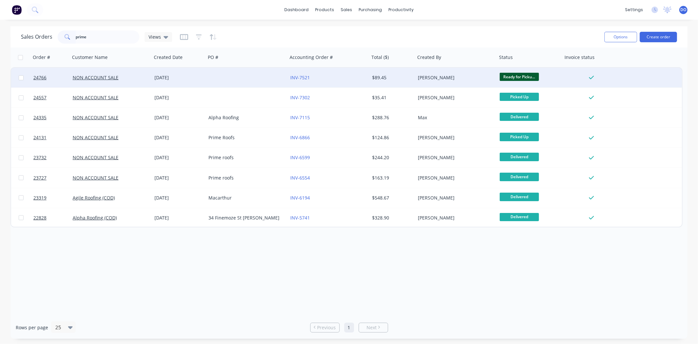
type input "prime"
click at [331, 78] on div "INV-7521" at bounding box center [326, 77] width 73 height 7
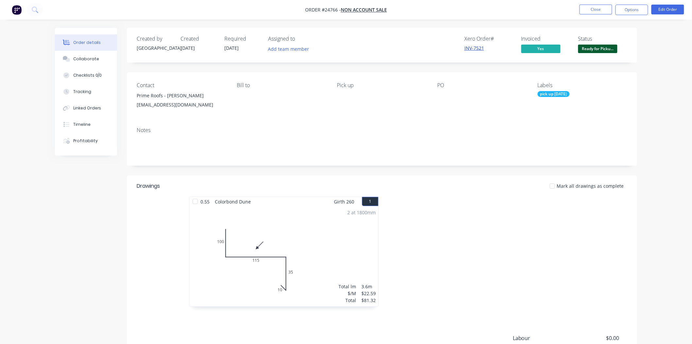
click at [482, 48] on link "INV-7521" at bounding box center [475, 48] width 20 height 6
click at [622, 4] on nav "Order #24766 - NON ACCOUNT SALE Close Options Edit Order" at bounding box center [346, 10] width 692 height 20
click at [629, 10] on button "Options" at bounding box center [632, 10] width 33 height 10
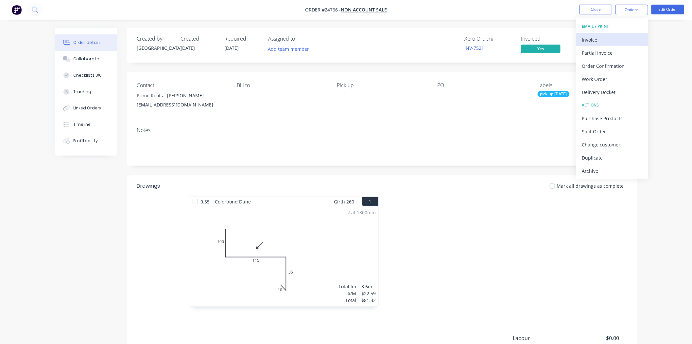
click at [618, 38] on div "Invoice" at bounding box center [613, 39] width 60 height 9
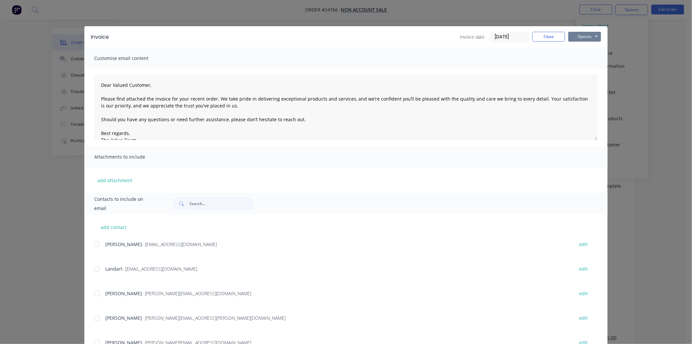
click at [573, 35] on button "Options" at bounding box center [585, 37] width 33 height 10
click at [571, 60] on button "Print" at bounding box center [590, 59] width 42 height 11
click at [547, 35] on button "Close" at bounding box center [549, 37] width 33 height 10
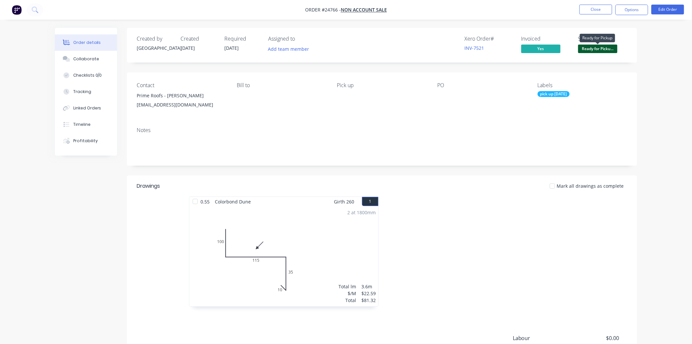
click at [596, 46] on span "Ready for Picku..." at bounding box center [598, 49] width 39 height 8
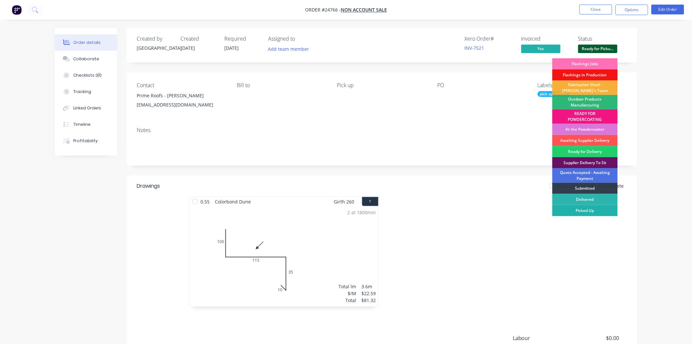
click at [575, 210] on div "Picked Up" at bounding box center [585, 210] width 65 height 11
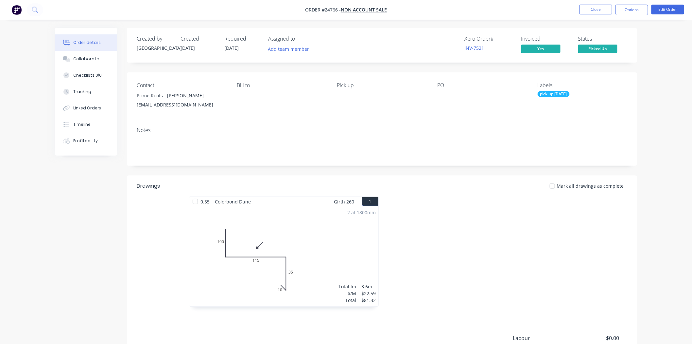
click at [603, 4] on nav "Order #24766 - NON ACCOUNT SALE Close Options Edit Order" at bounding box center [346, 10] width 692 height 20
click at [600, 9] on button "Close" at bounding box center [596, 10] width 33 height 10
